Goal: Task Accomplishment & Management: Use online tool/utility

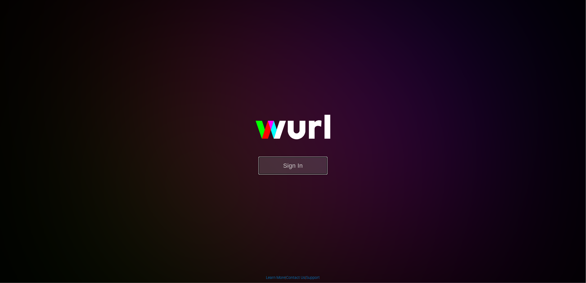
click at [306, 162] on button "Sign In" at bounding box center [293, 166] width 69 height 18
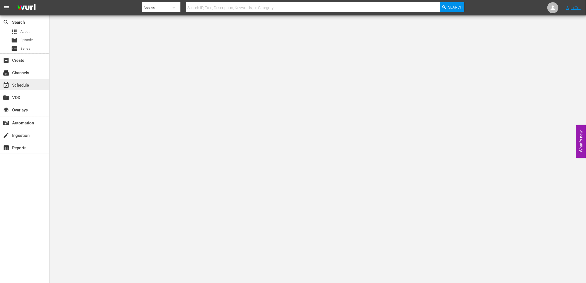
click at [23, 83] on div "event_available Schedule" at bounding box center [15, 84] width 31 height 5
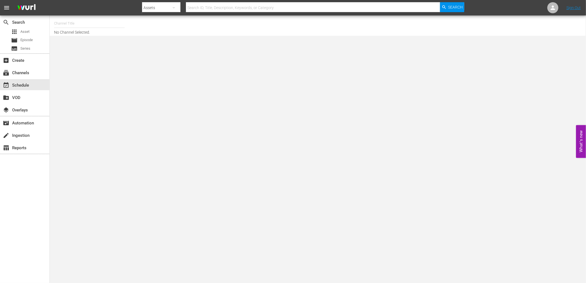
click at [81, 21] on input "text" at bounding box center [89, 23] width 71 height 13
type input "ladykracher"
click at [84, 24] on input "ladykracher" at bounding box center [89, 23] width 71 height 13
click at [86, 35] on div "Ladykracher (2015 - banijay_media_germany_gmbh_ladykracherpoweredbymyspass_1)" at bounding box center [130, 38] width 143 height 13
type input "Ladykracher (2015 - banijay_media_germany_gmbh_ladykracherpoweredbymyspass_1)"
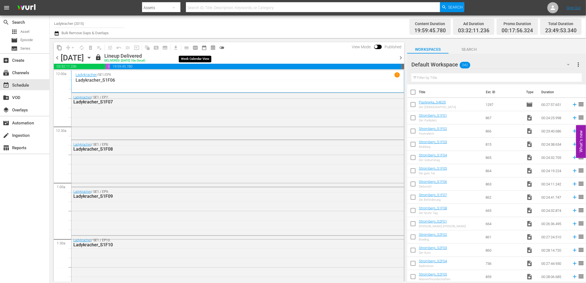
click at [195, 46] on span "calendar_view_week_outlined" at bounding box center [196, 48] width 6 height 6
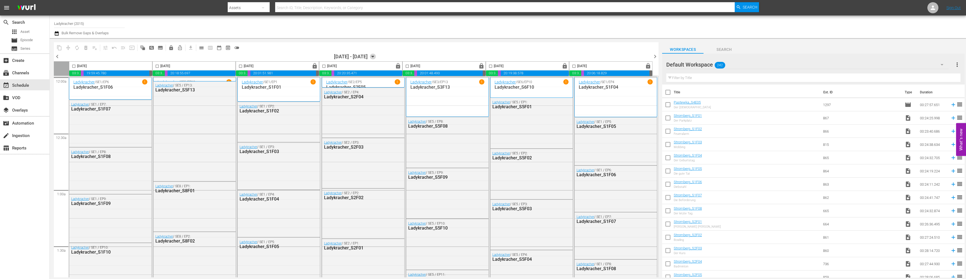
click at [376, 55] on icon "button" at bounding box center [373, 57] width 6 height 6
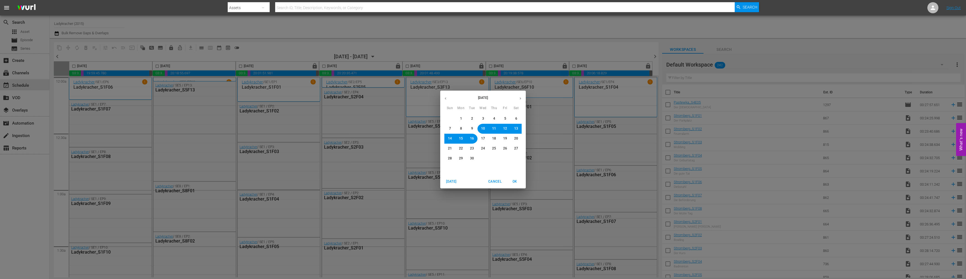
click at [447, 97] on icon "button" at bounding box center [446, 98] width 4 height 4
click at [460, 148] on span "21" at bounding box center [461, 148] width 4 height 5
click at [517, 179] on span "OK" at bounding box center [514, 182] width 13 height 6
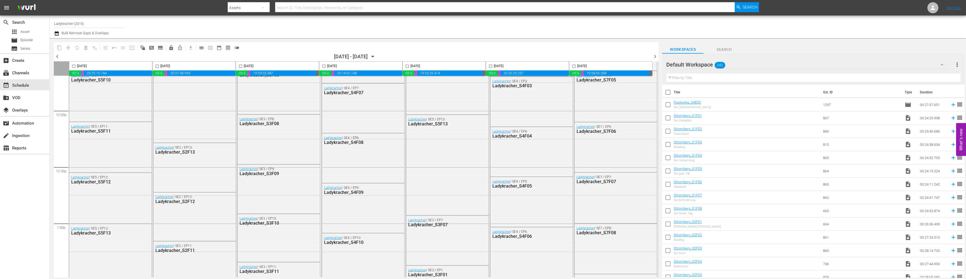
scroll to position [1319, 0]
click at [376, 57] on icon "button" at bounding box center [373, 57] width 6 height 6
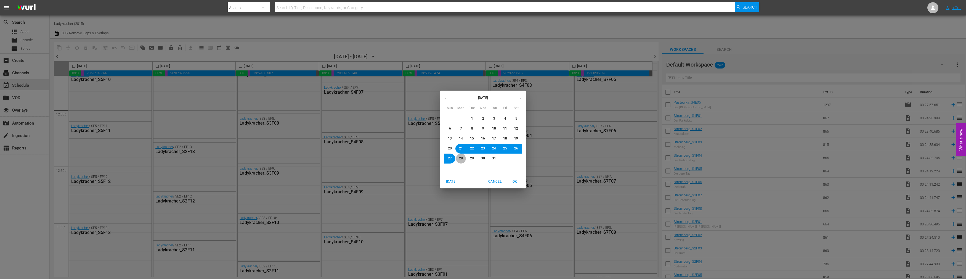
click at [460, 156] on span "28" at bounding box center [461, 158] width 4 height 5
drag, startPoint x: 515, startPoint y: 180, endPoint x: 511, endPoint y: 189, distance: 9.4
click at [515, 180] on span "OK" at bounding box center [514, 182] width 13 height 6
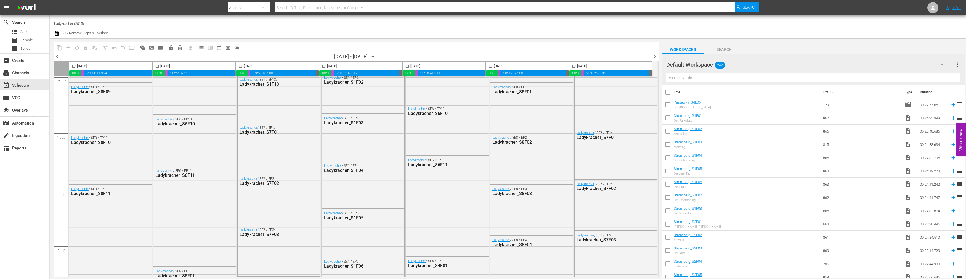
scroll to position [1429, 0]
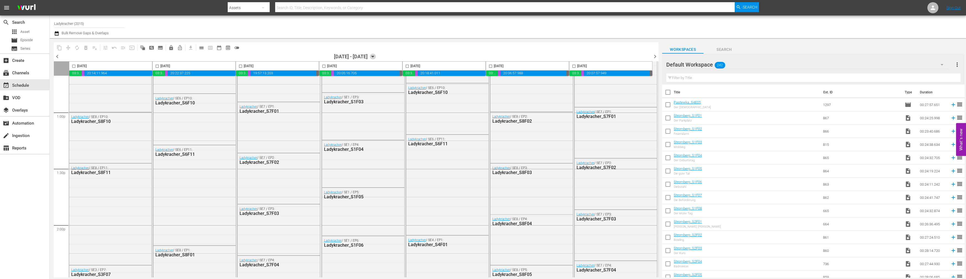
click at [376, 58] on icon "button" at bounding box center [373, 57] width 6 height 6
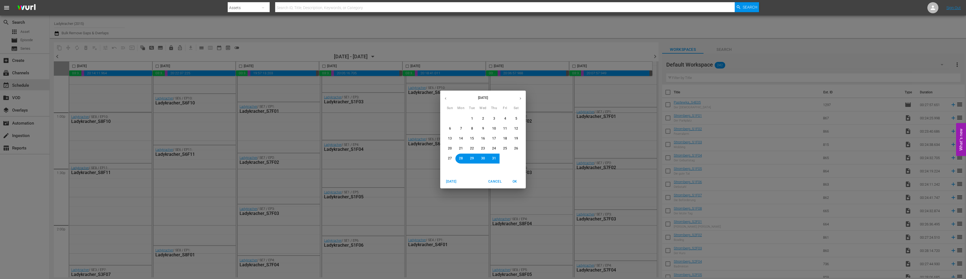
click at [521, 99] on icon "button" at bounding box center [520, 98] width 4 height 4
click at [463, 128] on button "8" at bounding box center [461, 129] width 10 height 10
click at [513, 179] on span "OK" at bounding box center [514, 182] width 13 height 6
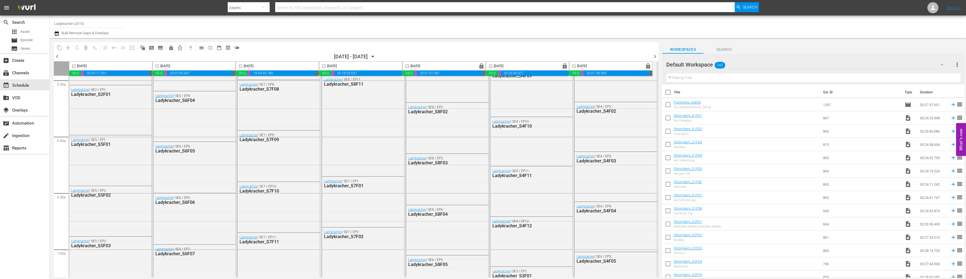
scroll to position [739, 0]
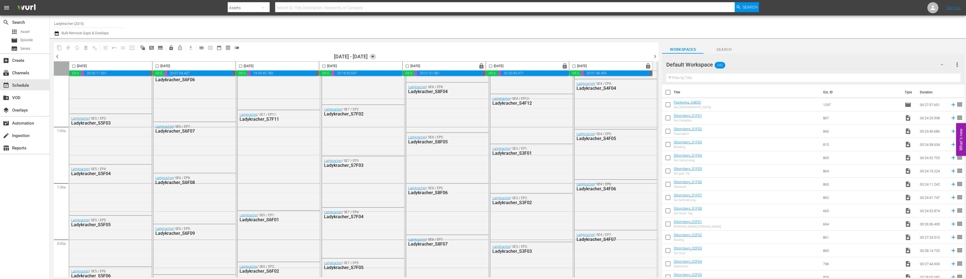
click at [374, 56] on icon "button" at bounding box center [373, 56] width 2 height 1
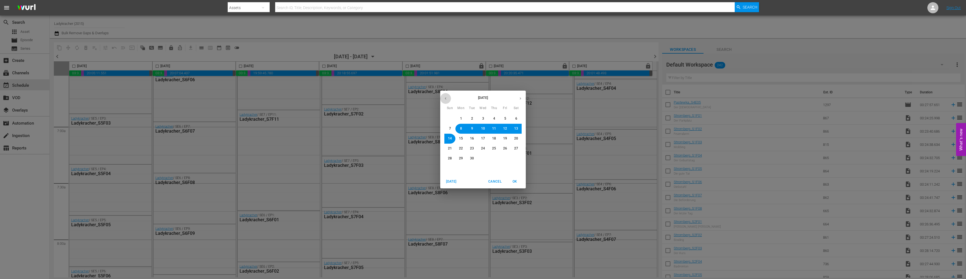
click at [448, 99] on button "button" at bounding box center [445, 98] width 11 height 11
click at [446, 100] on icon "button" at bounding box center [446, 98] width 4 height 4
click at [462, 138] on span "14" at bounding box center [461, 138] width 4 height 5
click at [513, 179] on span "OK" at bounding box center [514, 182] width 13 height 6
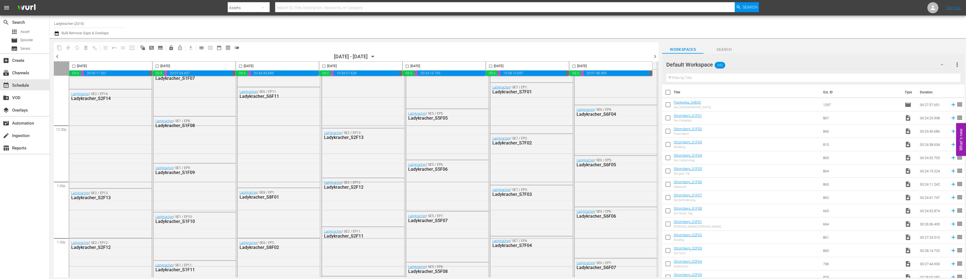
scroll to position [1360, 0]
click at [374, 56] on icon "button" at bounding box center [373, 56] width 2 height 1
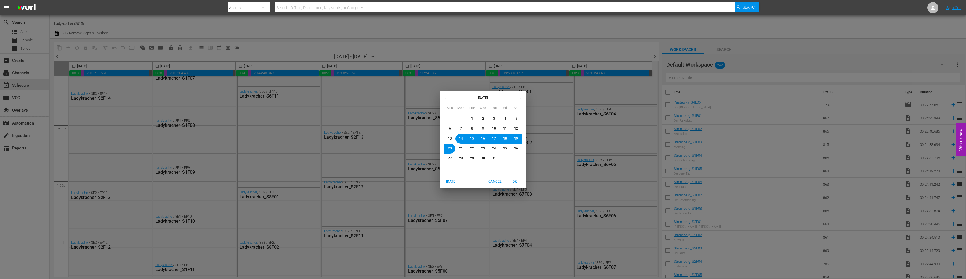
click at [461, 150] on span "21" at bounding box center [461, 148] width 4 height 5
drag, startPoint x: 513, startPoint y: 182, endPoint x: 475, endPoint y: 209, distance: 46.4
click at [513, 182] on span "OK" at bounding box center [514, 182] width 13 height 6
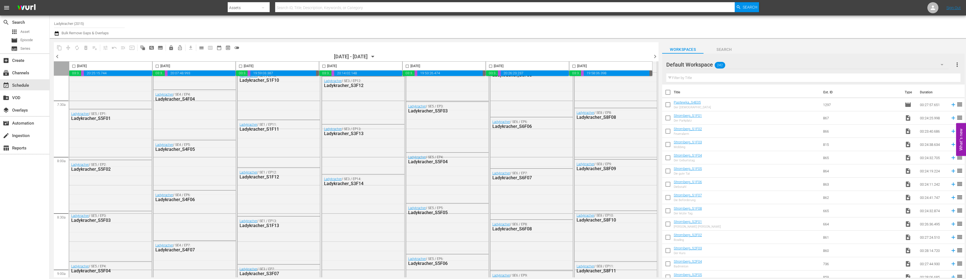
scroll to position [808, 0]
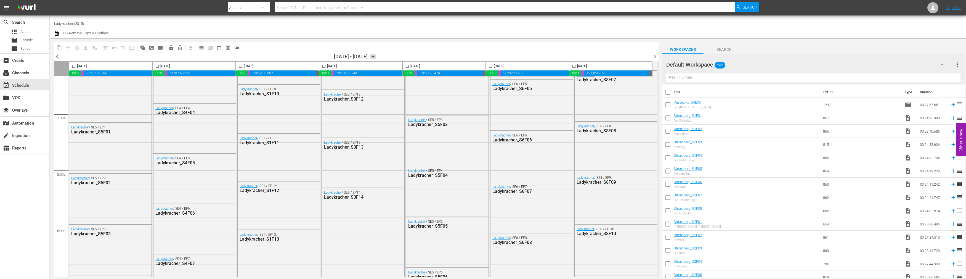
click at [374, 56] on icon "button" at bounding box center [373, 56] width 2 height 1
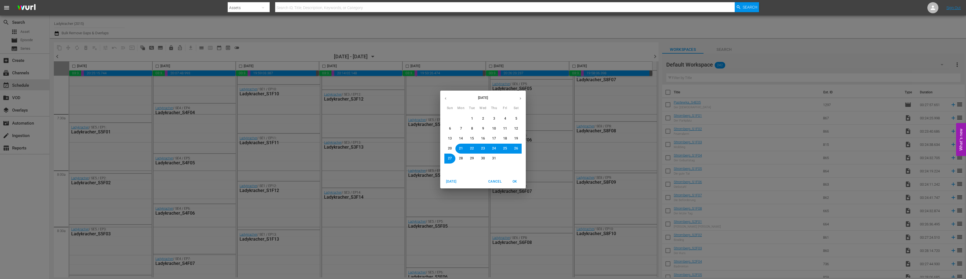
click at [459, 158] on span "28" at bounding box center [461, 158] width 4 height 5
click at [516, 182] on span "OK" at bounding box center [514, 182] width 13 height 6
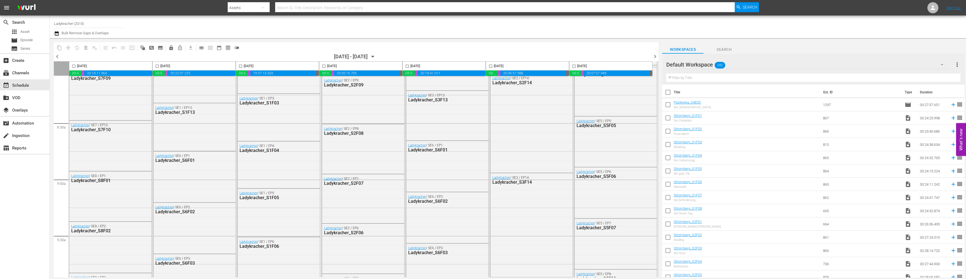
scroll to position [808, 0]
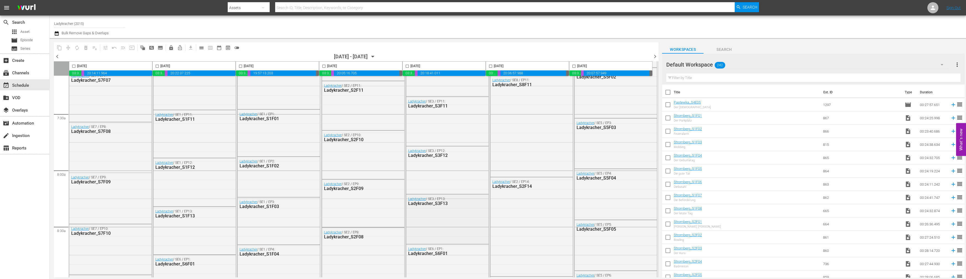
click at [464, 213] on div "Ladykracher / SE3 / EP13: Ladykracher_S3F13" at bounding box center [447, 218] width 82 height 48
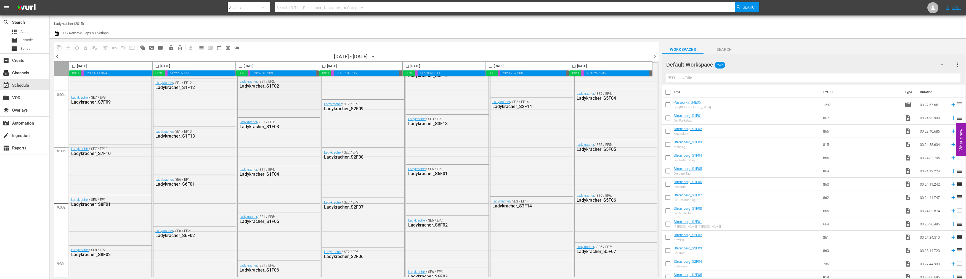
scroll to position [900, 0]
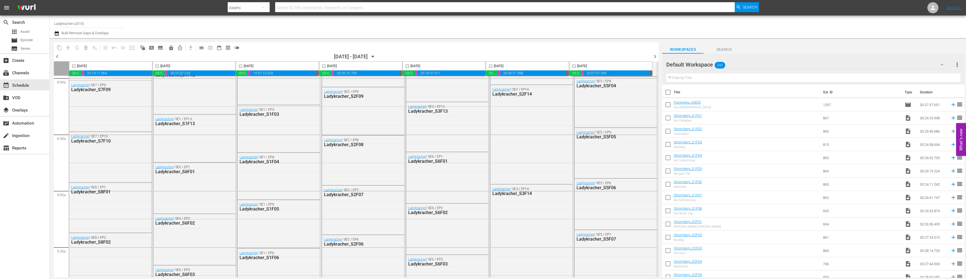
click at [517, 28] on div "Channel Title Ladykracher (2015) Bulk Remove Gaps & Overlaps" at bounding box center [301, 27] width 495 height 20
click at [374, 56] on icon "button" at bounding box center [373, 56] width 2 height 1
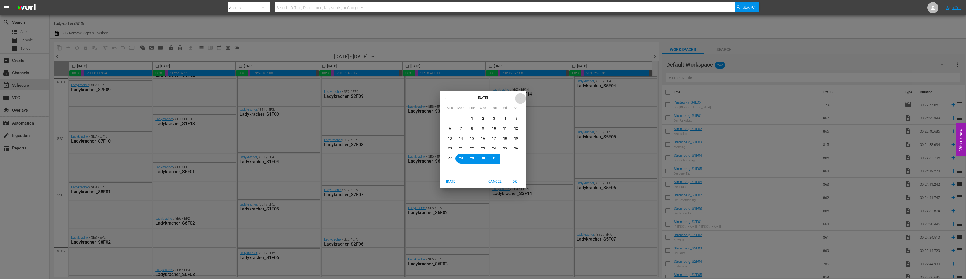
click at [520, 98] on icon "button" at bounding box center [520, 98] width 4 height 4
click at [462, 128] on span "4" at bounding box center [461, 128] width 2 height 5
click at [513, 180] on span "OK" at bounding box center [514, 182] width 13 height 6
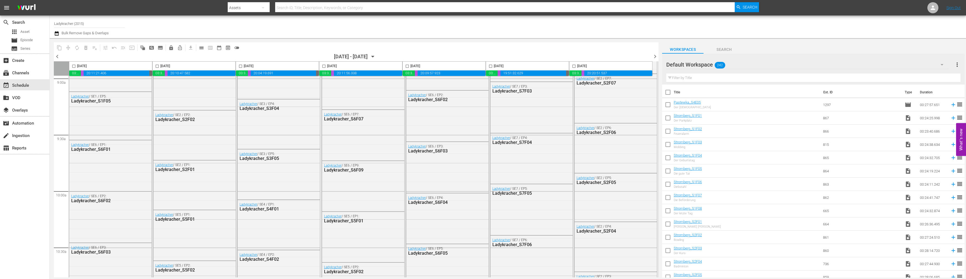
scroll to position [938, 0]
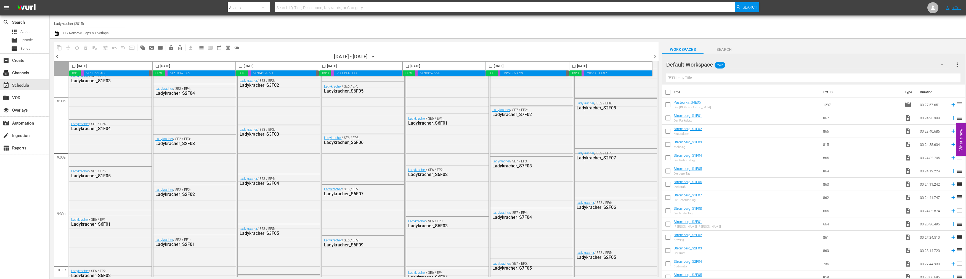
click at [374, 56] on icon "button" at bounding box center [373, 56] width 2 height 1
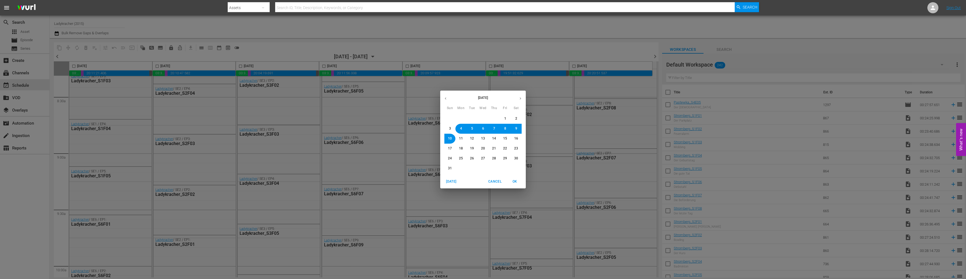
click at [463, 139] on button "11" at bounding box center [461, 139] width 10 height 10
click at [515, 181] on span "OK" at bounding box center [514, 182] width 13 height 6
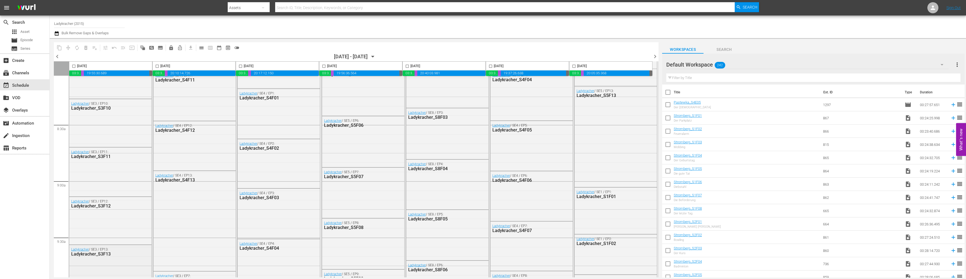
scroll to position [910, 0]
click at [376, 56] on icon "button" at bounding box center [373, 57] width 6 height 6
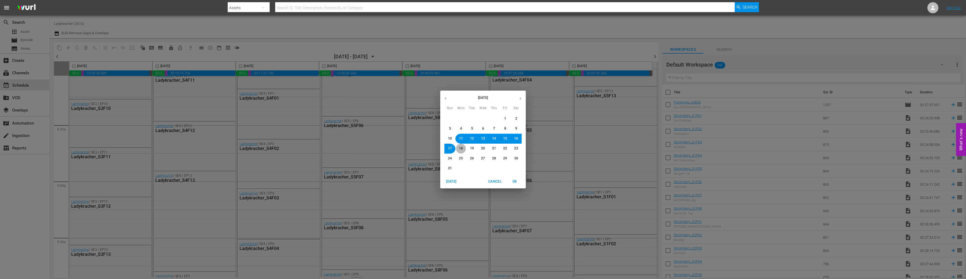
click at [457, 148] on button "18" at bounding box center [461, 149] width 10 height 10
click at [518, 183] on span "OK" at bounding box center [514, 182] width 13 height 6
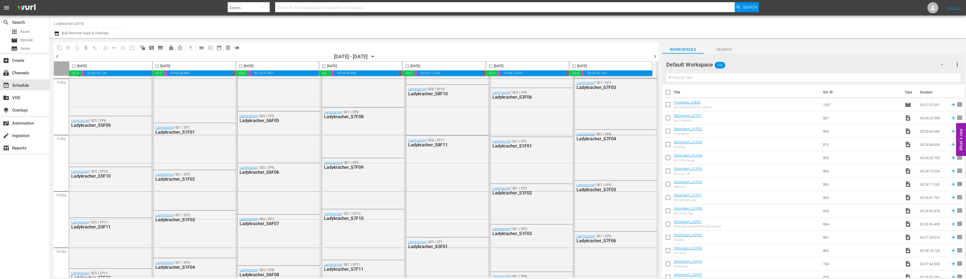
scroll to position [900, 0]
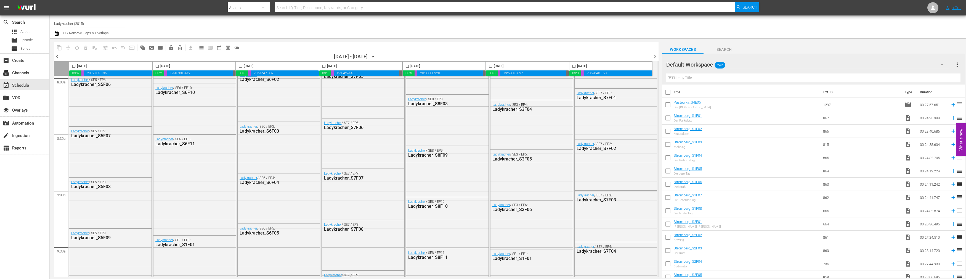
click at [374, 56] on icon "button" at bounding box center [373, 56] width 2 height 1
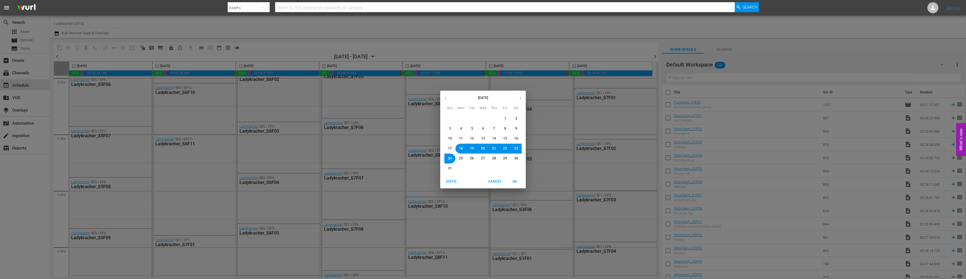
click at [459, 157] on span "25" at bounding box center [461, 158] width 4 height 5
click at [517, 181] on span "OK" at bounding box center [514, 182] width 13 height 6
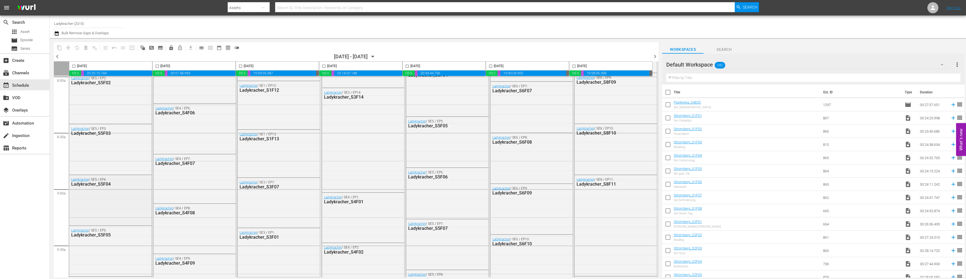
scroll to position [900, 0]
click at [374, 56] on icon "button" at bounding box center [373, 56] width 2 height 1
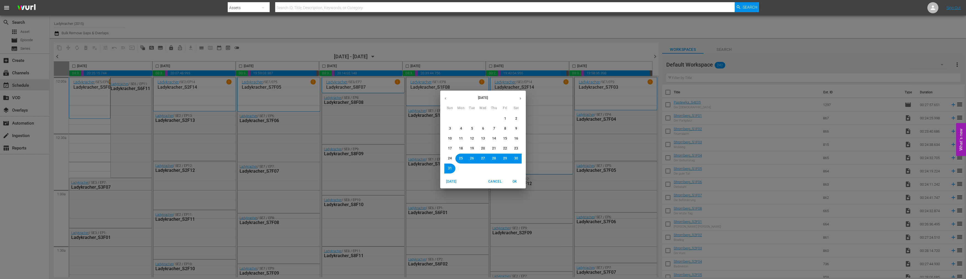
scroll to position [900, 0]
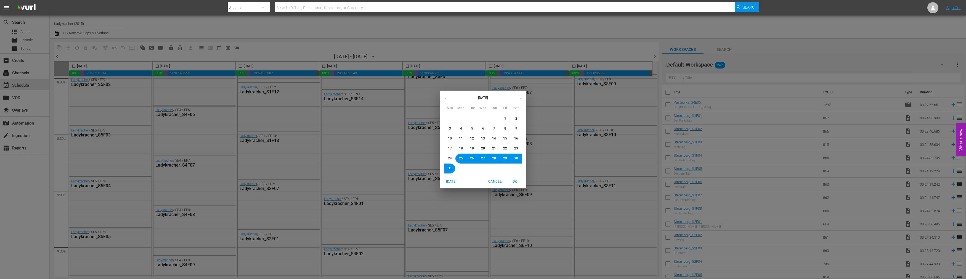
click at [445, 97] on icon "button" at bounding box center [446, 98] width 4 height 4
click at [462, 138] on span "16" at bounding box center [461, 138] width 4 height 5
drag, startPoint x: 515, startPoint y: 180, endPoint x: 503, endPoint y: 183, distance: 12.1
click at [514, 180] on span "OK" at bounding box center [514, 182] width 13 height 6
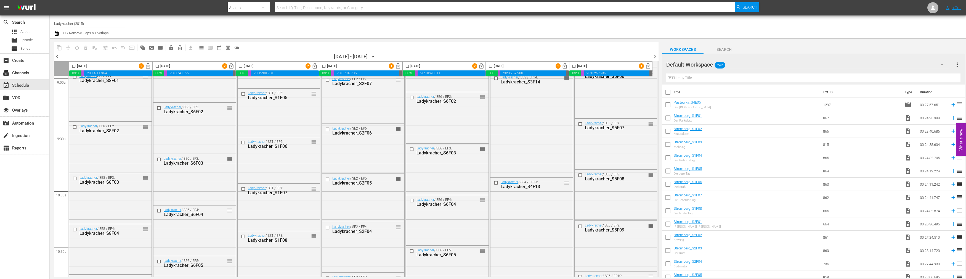
scroll to position [910, 0]
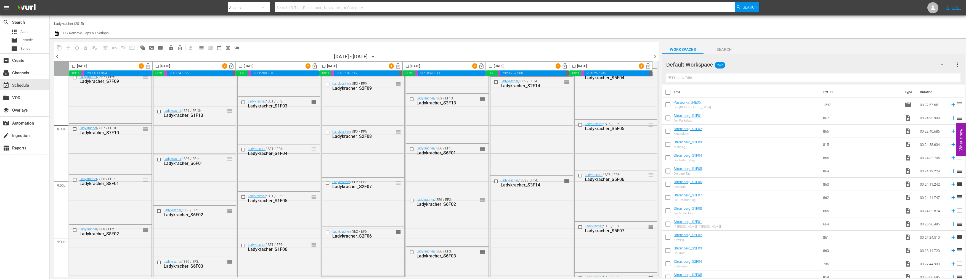
click at [476, 25] on div "Channel Title Ladykracher (2015) Bulk Remove Gaps & Overlaps" at bounding box center [301, 27] width 495 height 20
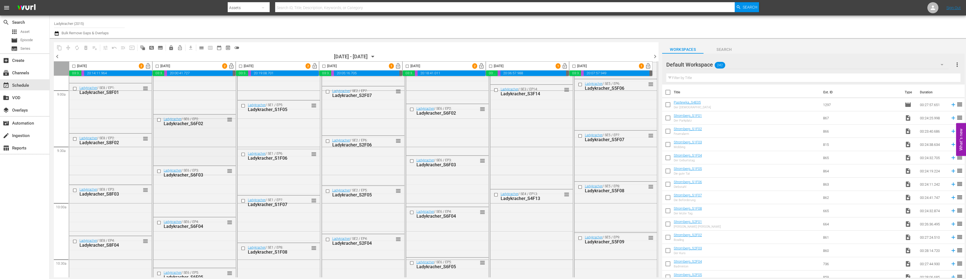
scroll to position [1002, 0]
click at [75, 66] on input "checkbox" at bounding box center [74, 67] width 6 height 6
checkbox input "true"
click at [157, 64] on input "checkbox" at bounding box center [157, 67] width 6 height 6
checkbox input "true"
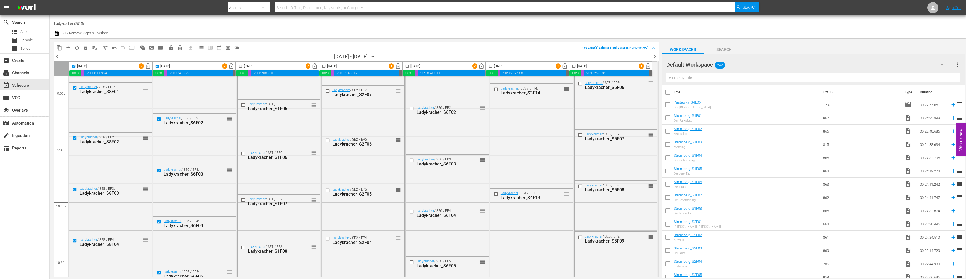
click at [241, 66] on input "checkbox" at bounding box center [240, 67] width 6 height 6
checkbox input "true"
click at [325, 65] on input "checkbox" at bounding box center [324, 67] width 6 height 6
checkbox input "true"
drag, startPoint x: 408, startPoint y: 65, endPoint x: 476, endPoint y: 68, distance: 68.2
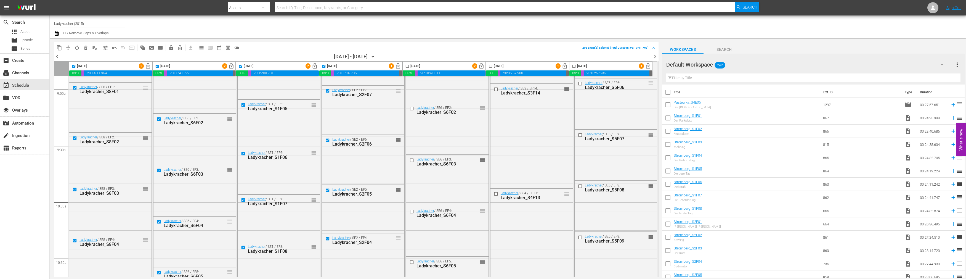
click at [408, 65] on input "checkbox" at bounding box center [407, 67] width 6 height 6
checkbox input "true"
drag, startPoint x: 490, startPoint y: 66, endPoint x: 569, endPoint y: 65, distance: 79.5
click at [490, 66] on input "checkbox" at bounding box center [491, 67] width 6 height 6
checkbox input "true"
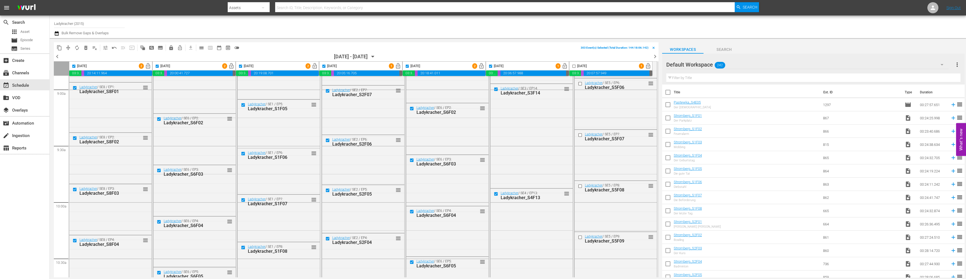
click at [573, 65] on input "checkbox" at bounding box center [574, 67] width 6 height 6
checkbox input "true"
click at [60, 47] on span "content_copy" at bounding box center [60, 48] width 6 height 6
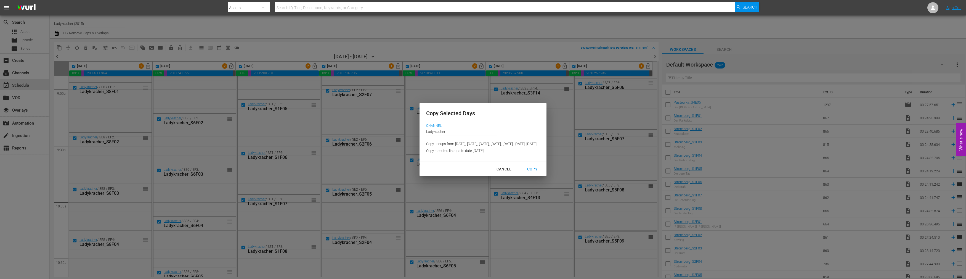
click at [474, 154] on input "9/10/2025" at bounding box center [495, 151] width 44 height 8
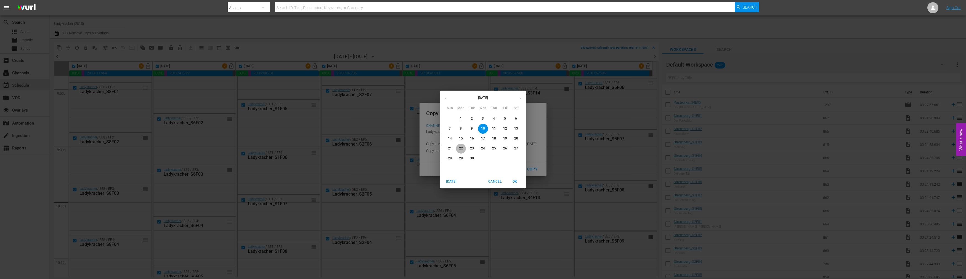
click at [460, 147] on p "22" at bounding box center [461, 148] width 4 height 5
type input "9/22/2025"
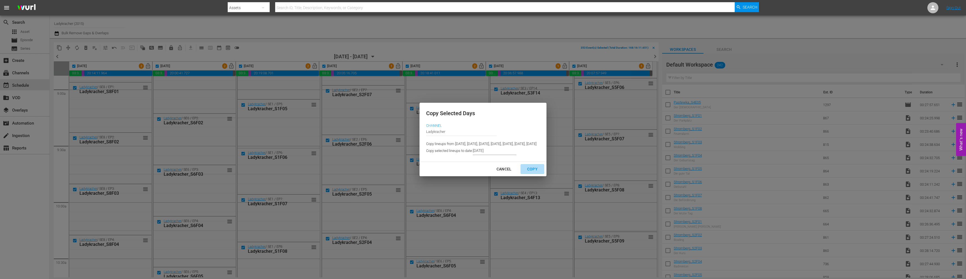
click at [542, 171] on div "Copy" at bounding box center [532, 169] width 19 height 7
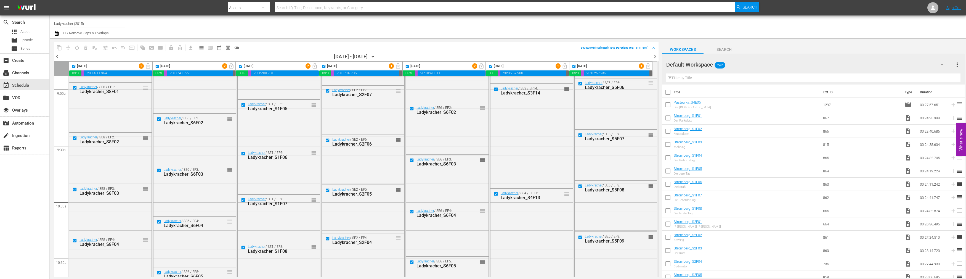
click at [374, 56] on icon "button" at bounding box center [373, 56] width 2 height 1
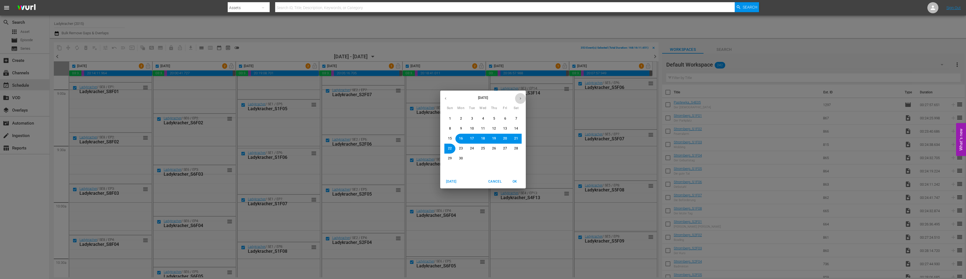
click at [520, 100] on icon "button" at bounding box center [520, 98] width 4 height 4
click at [520, 97] on icon "button" at bounding box center [520, 98] width 4 height 4
click at [462, 146] on span "22" at bounding box center [461, 148] width 4 height 5
click at [514, 181] on span "OK" at bounding box center [514, 182] width 13 height 6
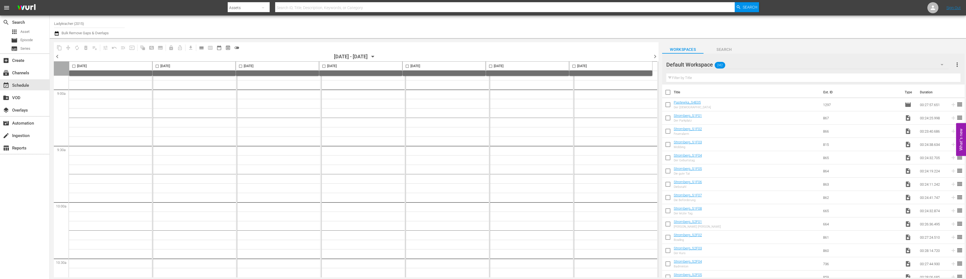
checkbox input "false"
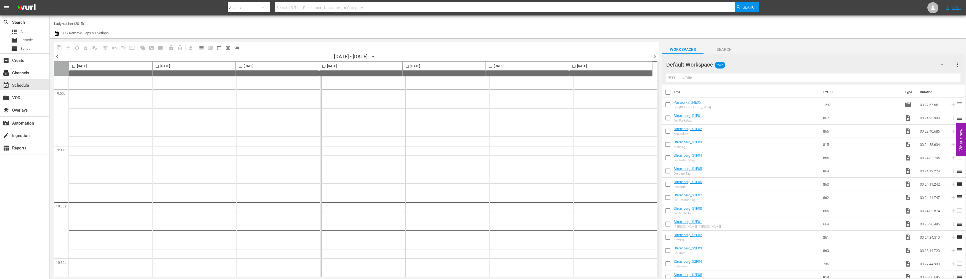
checkbox input "false"
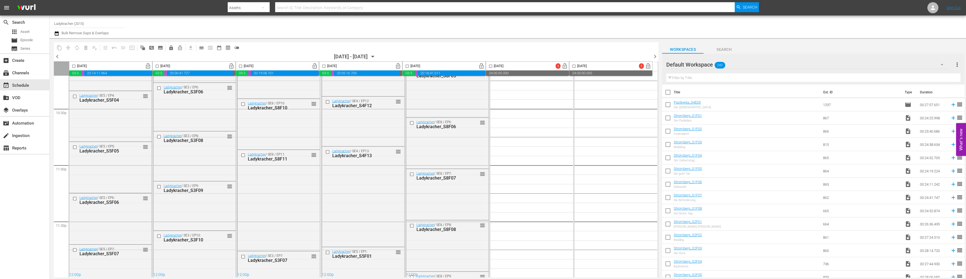
scroll to position [1002, 0]
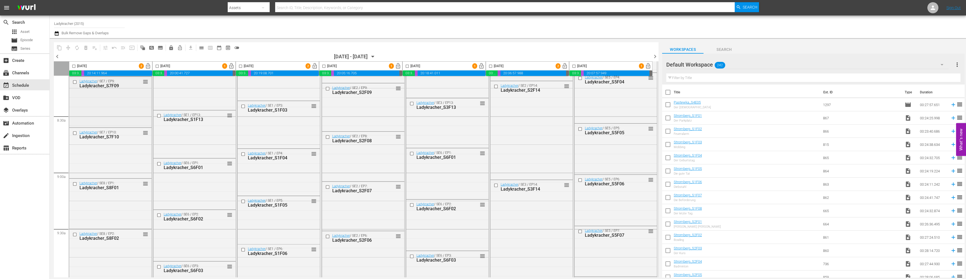
scroll to position [951, 0]
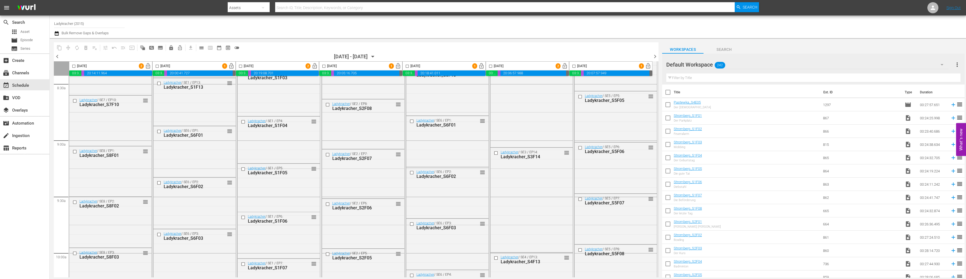
click at [374, 56] on icon "button" at bounding box center [373, 56] width 2 height 1
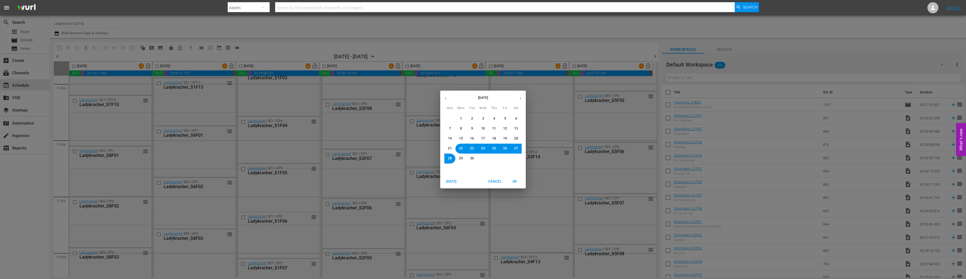
click at [444, 97] on icon "button" at bounding box center [446, 98] width 4 height 4
click at [460, 137] on span "12" at bounding box center [461, 138] width 4 height 5
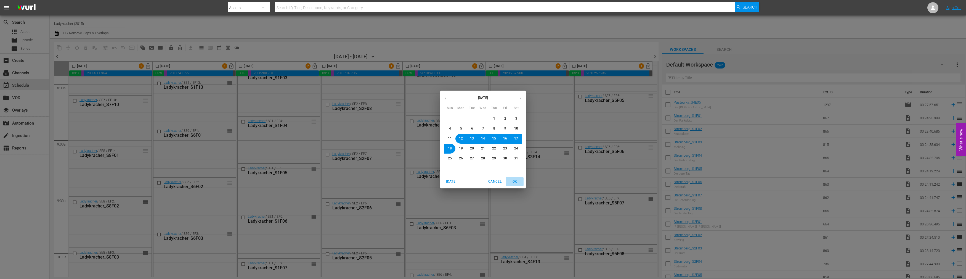
click at [514, 181] on span "OK" at bounding box center [514, 182] width 13 height 6
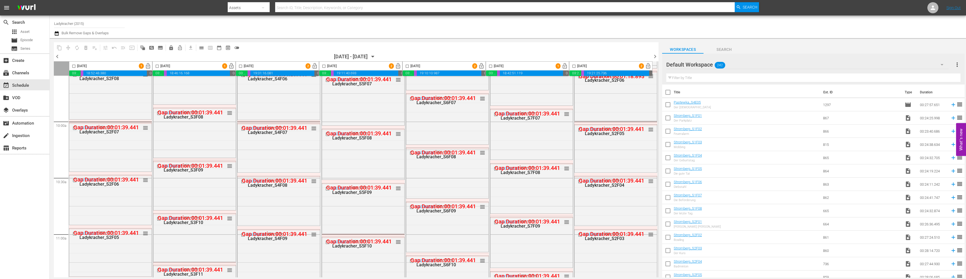
scroll to position [998, 0]
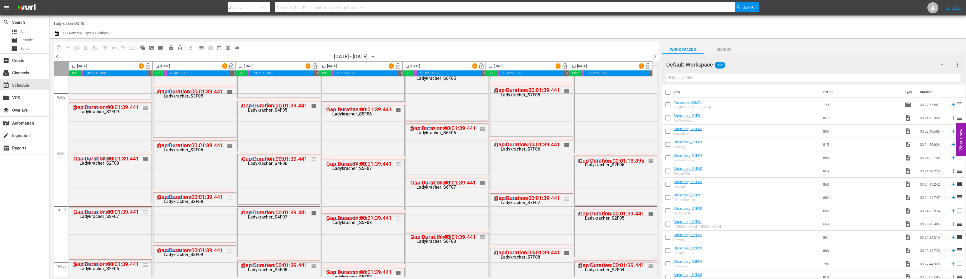
click at [376, 57] on icon "button" at bounding box center [373, 57] width 6 height 6
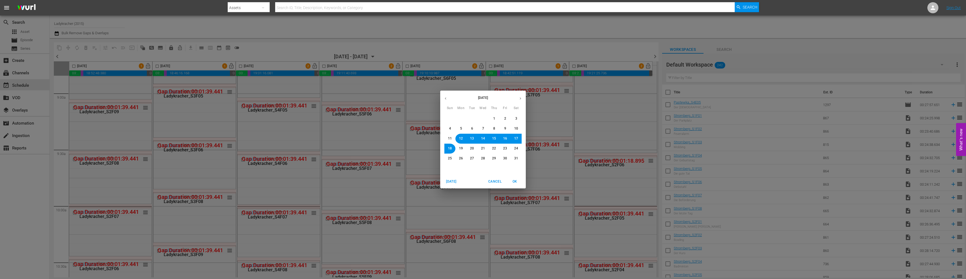
click at [520, 97] on icon "button" at bounding box center [520, 98] width 4 height 4
click at [462, 118] on span "2" at bounding box center [460, 118] width 3 height 5
click at [512, 181] on span "OK" at bounding box center [514, 182] width 13 height 6
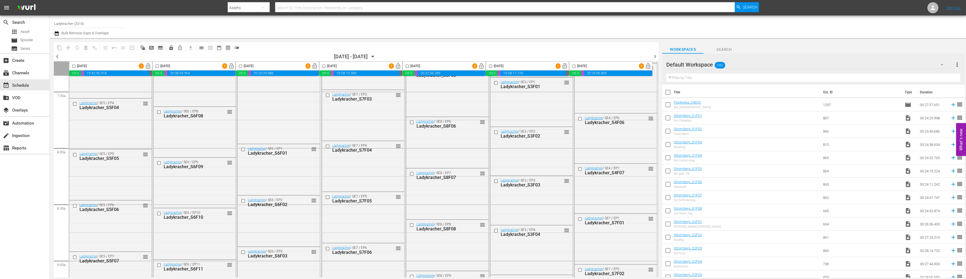
scroll to position [814, 0]
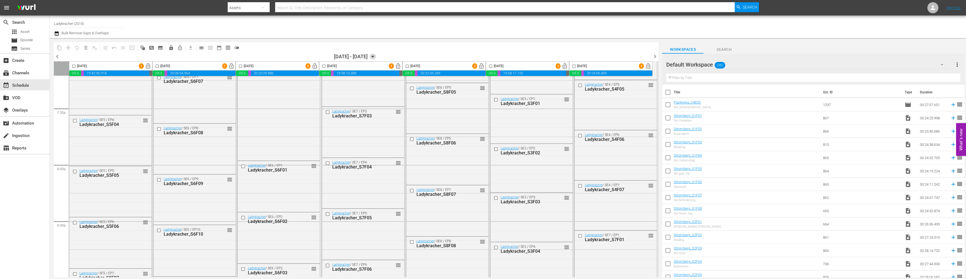
click at [374, 56] on icon "button" at bounding box center [373, 56] width 2 height 1
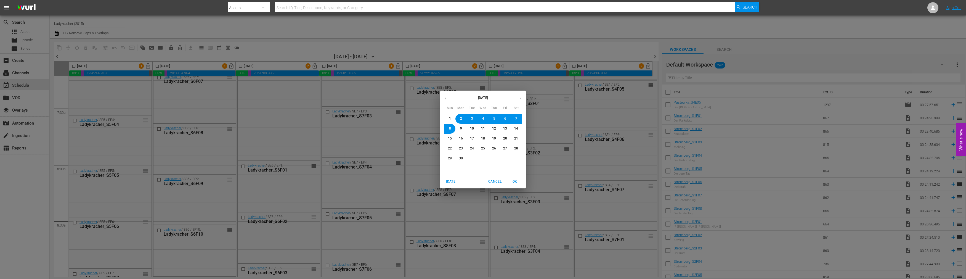
click at [445, 99] on icon "button" at bounding box center [446, 98] width 4 height 4
click at [462, 158] on span "26" at bounding box center [461, 158] width 4 height 5
click at [517, 181] on span "OK" at bounding box center [514, 182] width 13 height 6
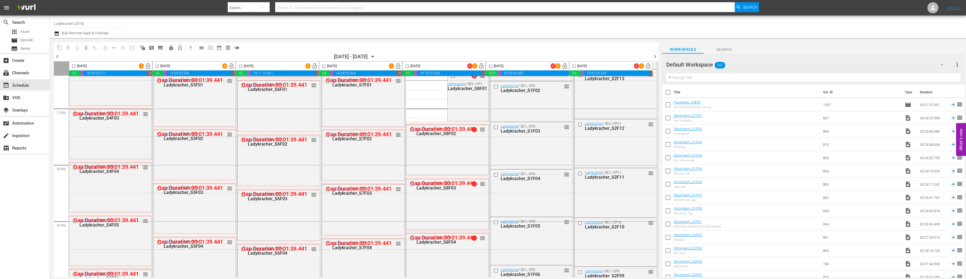
scroll to position [738, 0]
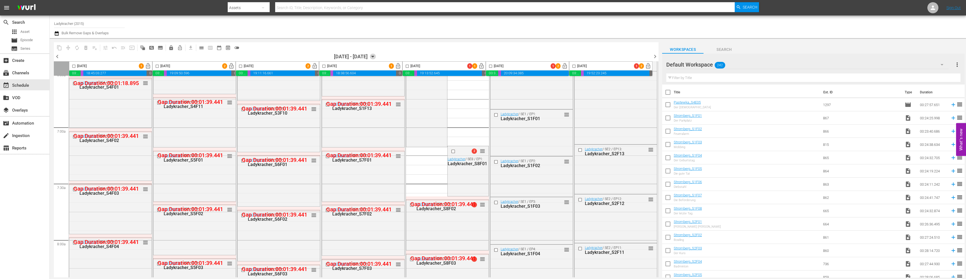
click at [376, 55] on icon "button" at bounding box center [373, 57] width 6 height 6
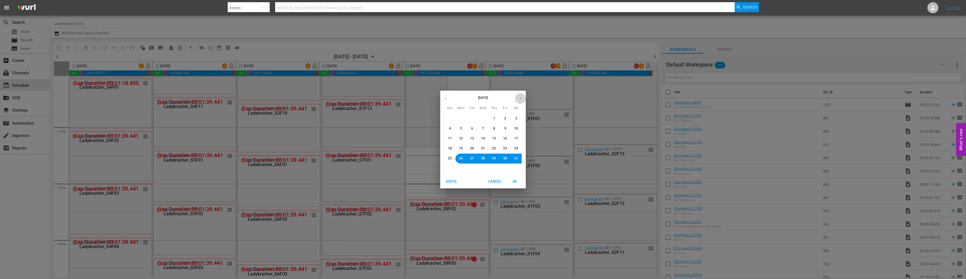
click at [520, 96] on icon "button" at bounding box center [520, 98] width 4 height 4
click at [461, 128] on span "9" at bounding box center [461, 128] width 2 height 5
click at [517, 181] on span "OK" at bounding box center [514, 182] width 13 height 6
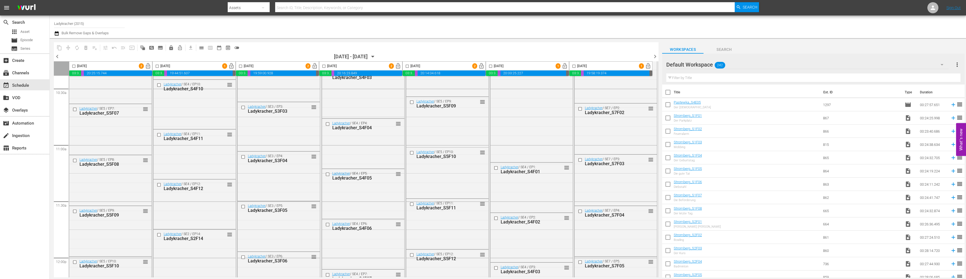
scroll to position [1212, 0]
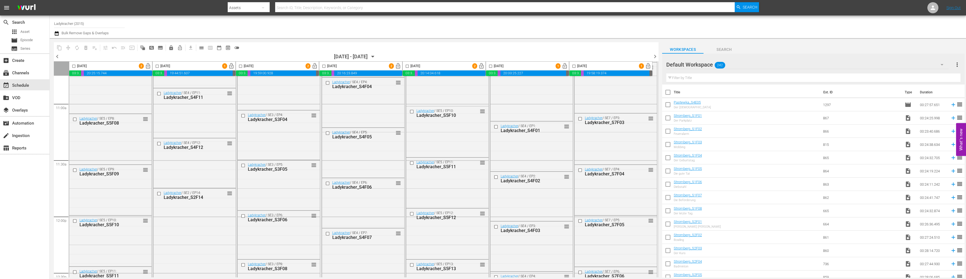
click at [376, 56] on icon "button" at bounding box center [373, 57] width 6 height 6
click at [374, 56] on icon "button" at bounding box center [373, 56] width 2 height 1
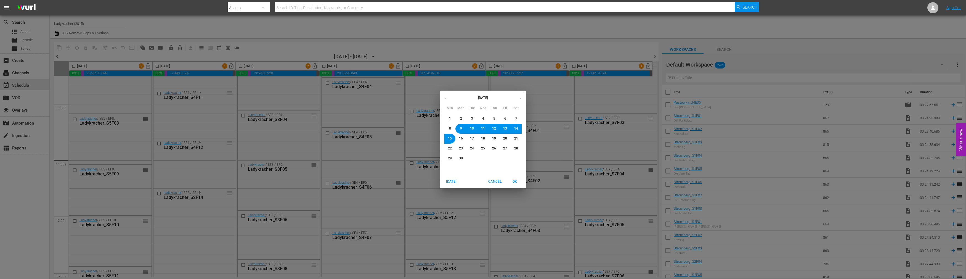
click at [459, 139] on span "16" at bounding box center [461, 138] width 4 height 5
click at [515, 182] on span "OK" at bounding box center [514, 182] width 13 height 6
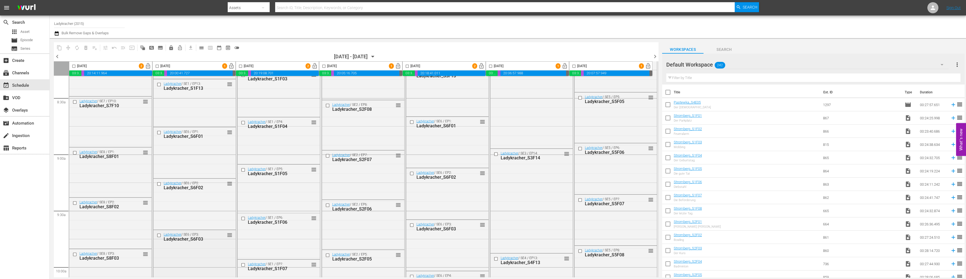
scroll to position [928, 0]
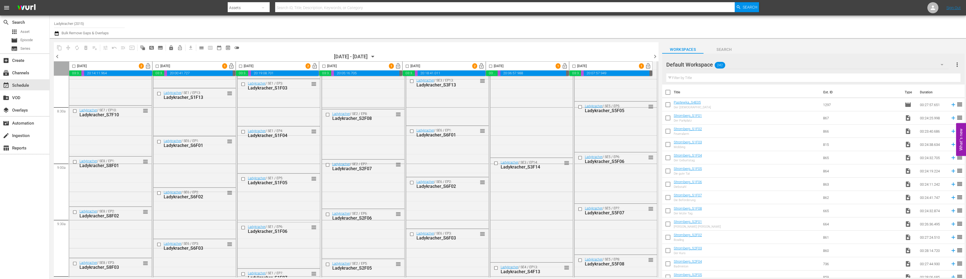
click at [376, 56] on icon "button" at bounding box center [373, 57] width 6 height 6
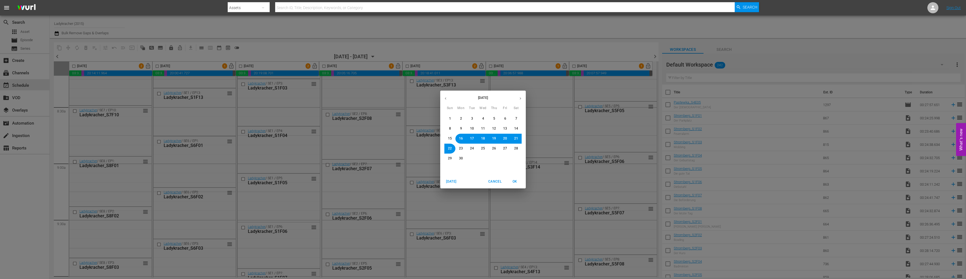
click at [462, 147] on span "23" at bounding box center [461, 148] width 4 height 5
click at [515, 183] on span "OK" at bounding box center [514, 182] width 13 height 6
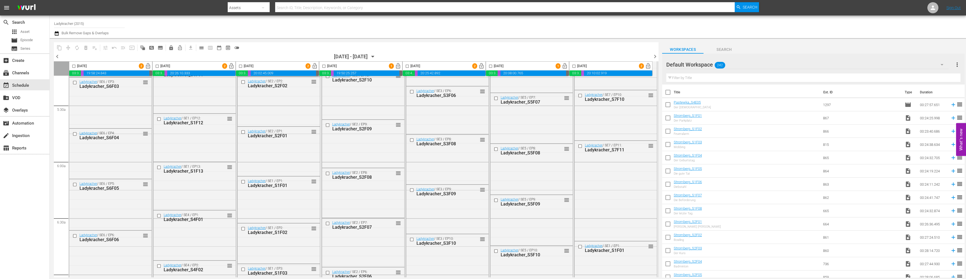
scroll to position [590, 0]
click at [374, 56] on icon "button" at bounding box center [373, 56] width 2 height 1
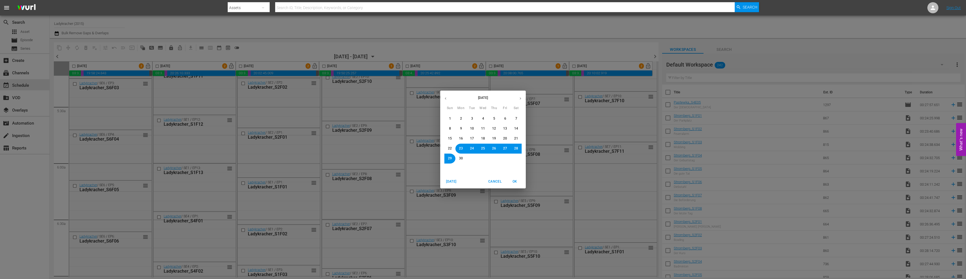
click at [96, 57] on div "June 2025 Sun Mon Tue Wed Thu Fri Sat 1 2 3 4 5 6 7 8 9 10 11 12 13 14 15 16 17…" at bounding box center [483, 139] width 966 height 279
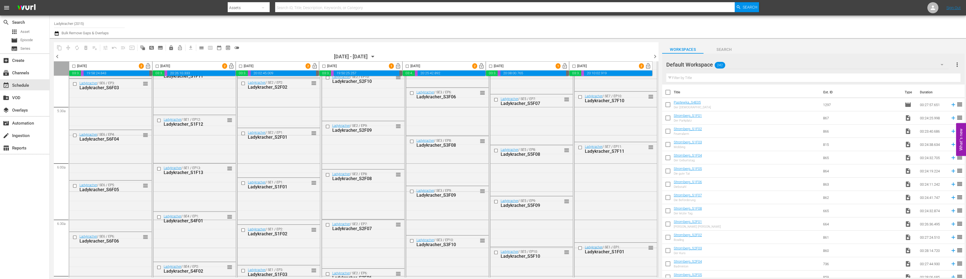
click at [74, 66] on input "checkbox" at bounding box center [74, 67] width 6 height 6
checkbox input "true"
click at [157, 65] on input "checkbox" at bounding box center [157, 67] width 6 height 6
checkbox input "true"
click at [241, 65] on input "checkbox" at bounding box center [240, 67] width 6 height 6
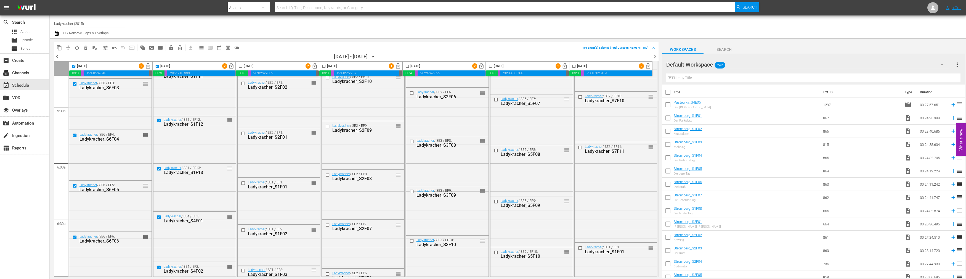
checkbox input "true"
click at [323, 65] on input "checkbox" at bounding box center [324, 67] width 6 height 6
checkbox input "true"
click at [407, 65] on input "checkbox" at bounding box center [407, 67] width 6 height 6
checkbox input "true"
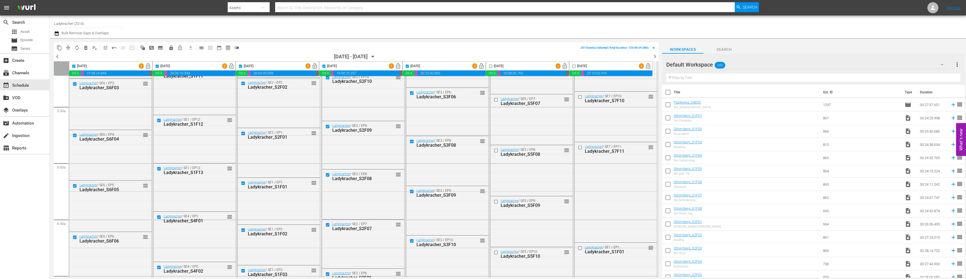
click at [491, 65] on input "checkbox" at bounding box center [491, 67] width 6 height 6
checkbox input "true"
drag, startPoint x: 574, startPoint y: 65, endPoint x: 569, endPoint y: 75, distance: 10.5
click at [574, 65] on input "checkbox" at bounding box center [574, 67] width 6 height 6
checkbox input "true"
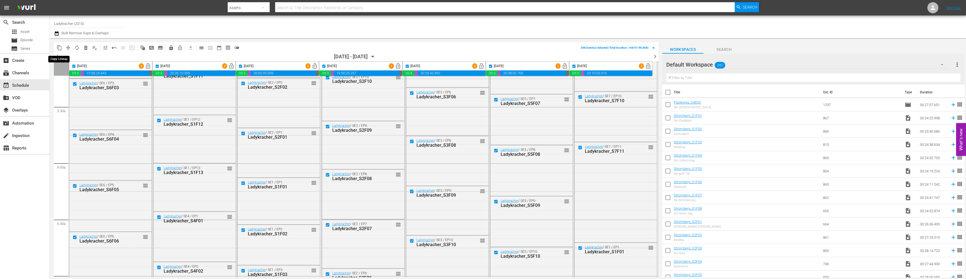
click at [58, 47] on span "content_copy" at bounding box center [60, 48] width 6 height 6
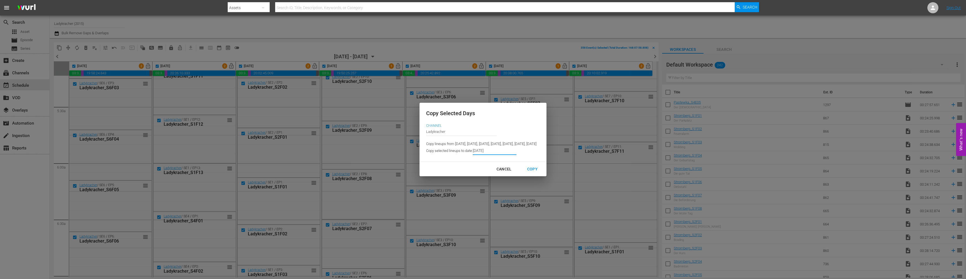
click at [473, 153] on input "6/16/2025" at bounding box center [495, 151] width 44 height 8
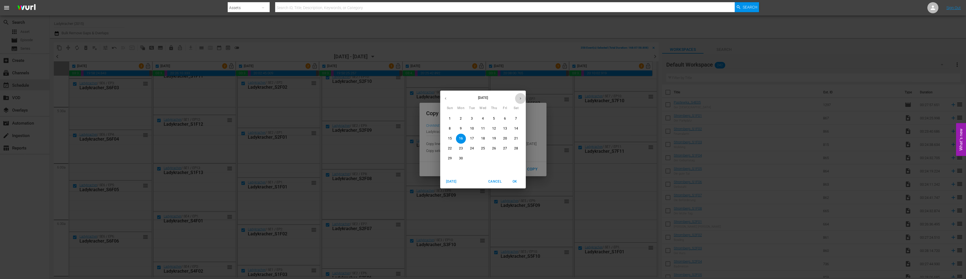
click at [520, 98] on icon "button" at bounding box center [520, 98] width 4 height 4
click at [462, 158] on p "29" at bounding box center [461, 158] width 4 height 5
type input "9/29/2025"
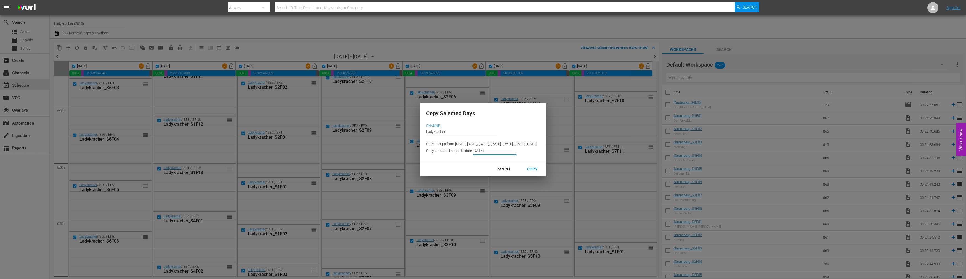
click at [542, 171] on div "Copy" at bounding box center [532, 169] width 19 height 7
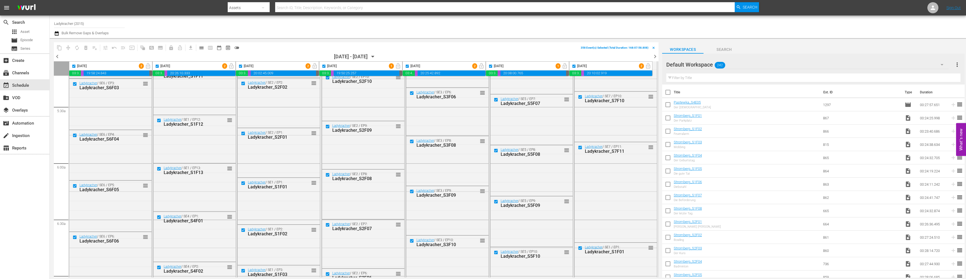
click at [374, 56] on icon "button" at bounding box center [373, 56] width 2 height 1
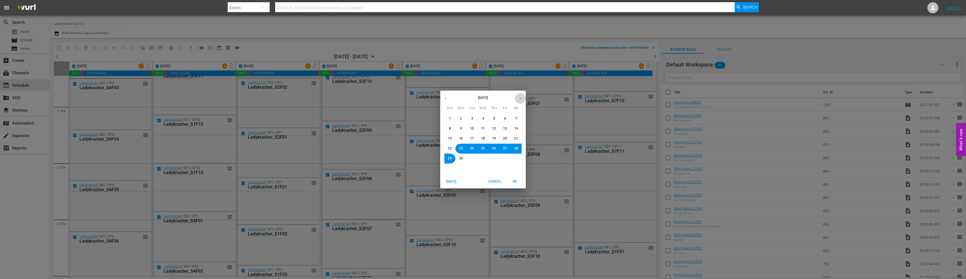
click at [519, 98] on icon "button" at bounding box center [520, 98] width 4 height 4
click at [461, 157] on span "29" at bounding box center [461, 158] width 4 height 5
click at [515, 181] on span "OK" at bounding box center [514, 182] width 13 height 6
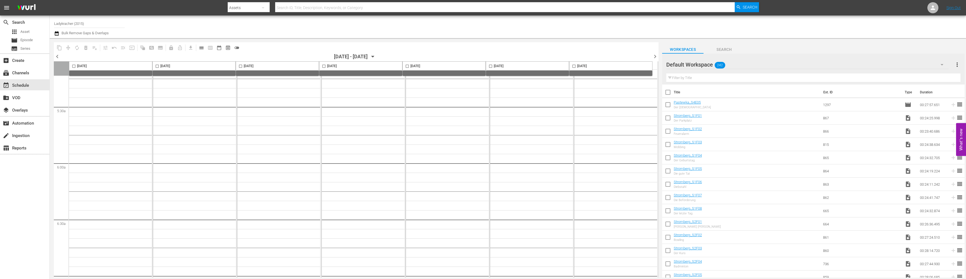
checkbox input "false"
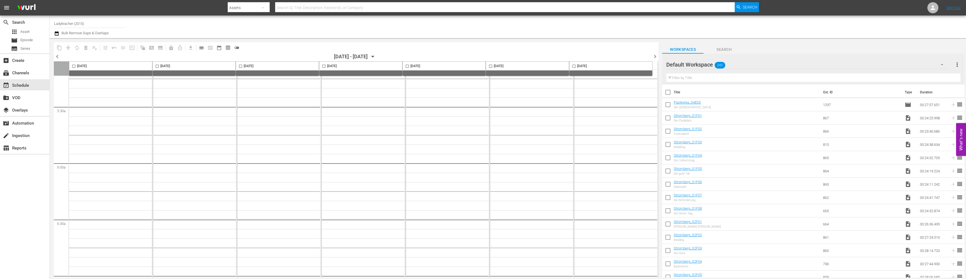
checkbox input "false"
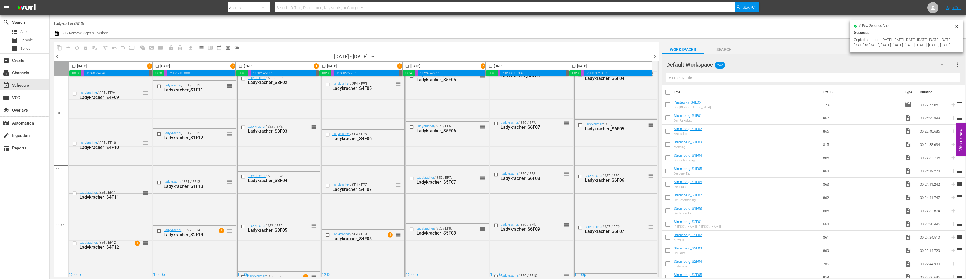
scroll to position [437, 0]
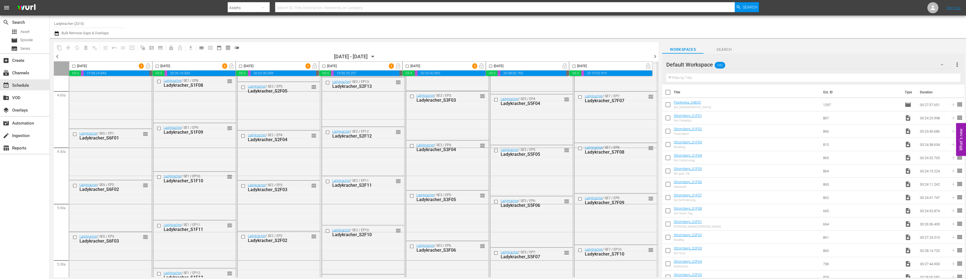
click at [74, 65] on input "checkbox" at bounding box center [74, 67] width 6 height 6
checkbox input "true"
click at [156, 65] on input "checkbox" at bounding box center [157, 67] width 6 height 6
checkbox input "true"
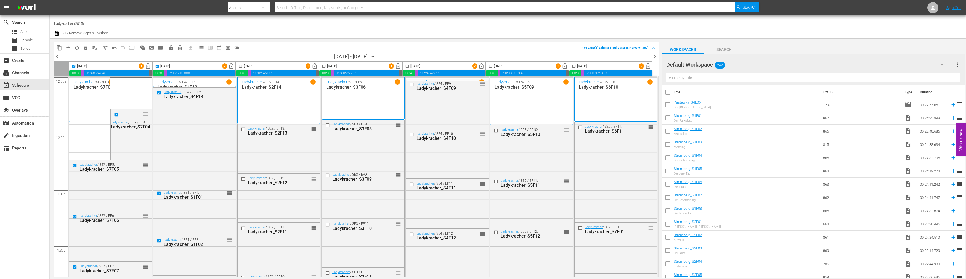
click at [240, 65] on input "checkbox" at bounding box center [240, 67] width 6 height 6
checkbox input "true"
click at [325, 66] on input "checkbox" at bounding box center [324, 67] width 6 height 6
checkbox input "true"
click at [407, 65] on input "checkbox" at bounding box center [407, 67] width 6 height 6
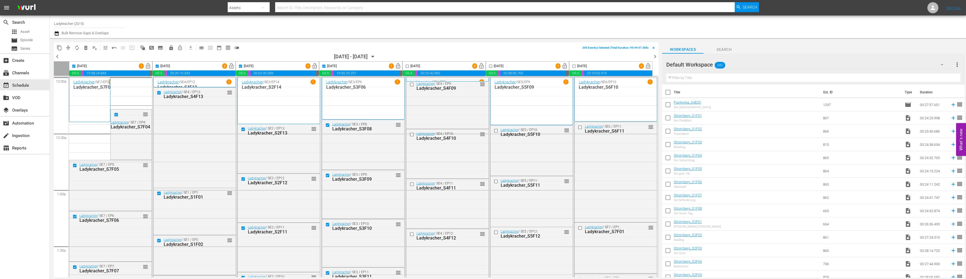
checkbox input "true"
click at [490, 65] on input "checkbox" at bounding box center [491, 67] width 6 height 6
checkbox input "true"
